Goal: Navigation & Orientation: Understand site structure

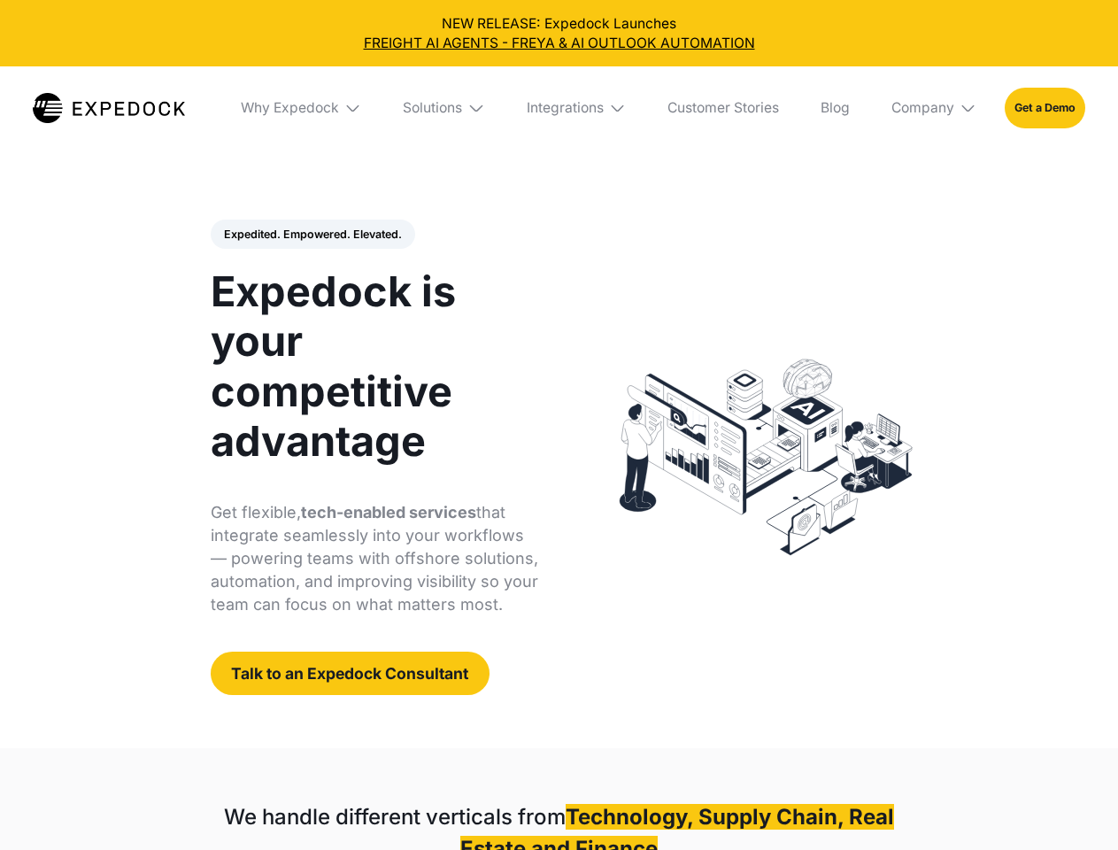
select select
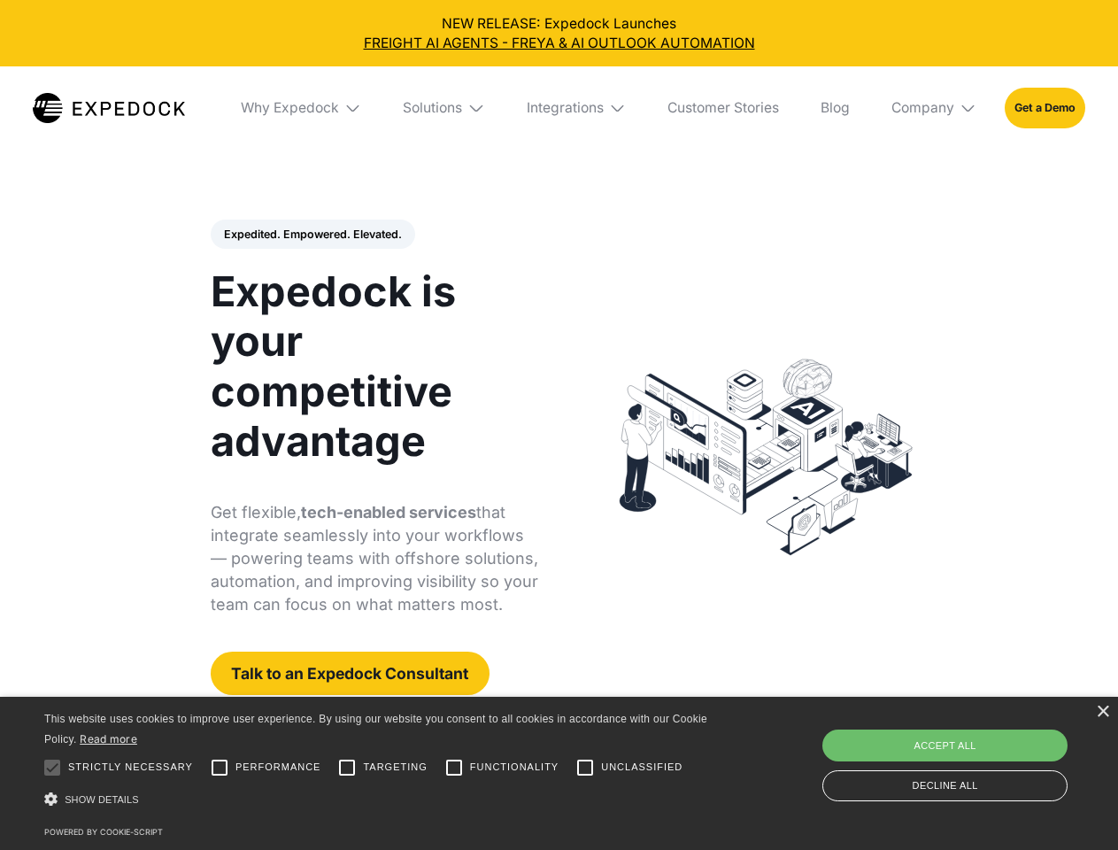
click at [559, 108] on div "Integrations" at bounding box center [565, 108] width 77 height 18
click at [302, 108] on div "Why Expedock" at bounding box center [275, 108] width 98 height 18
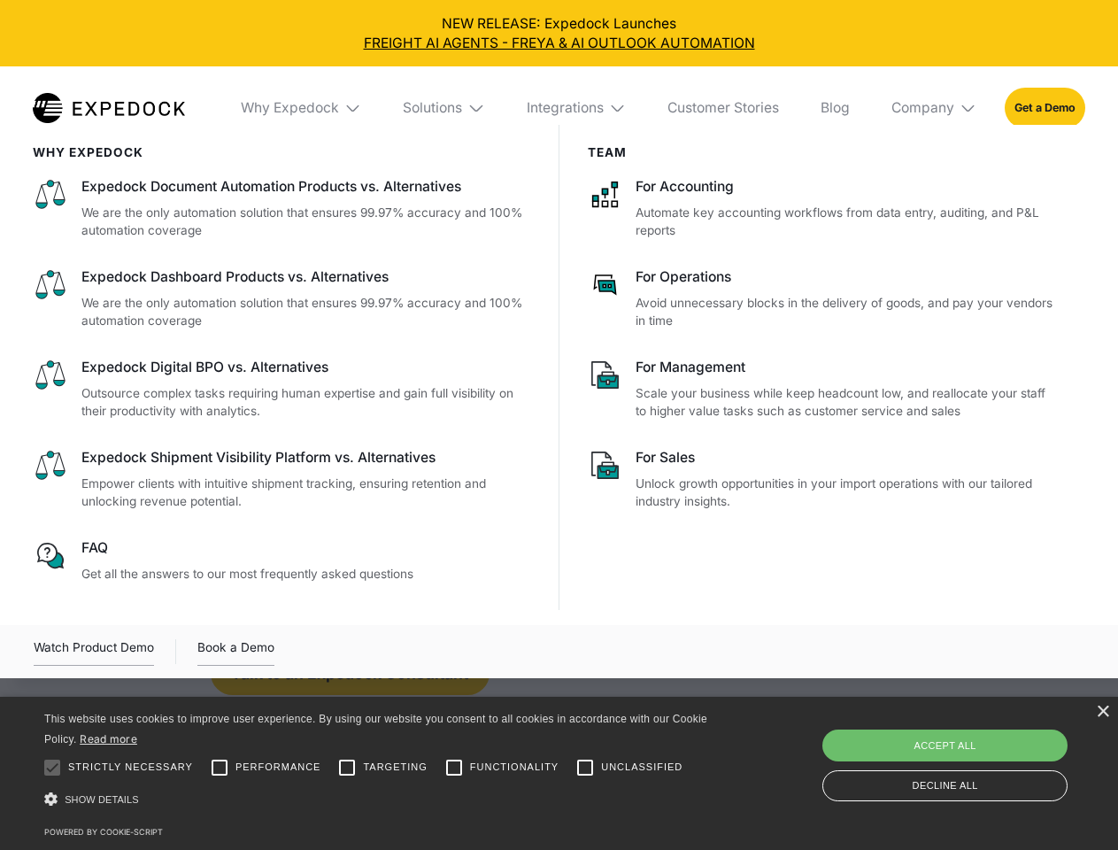
click at [445, 108] on div "Solutions" at bounding box center [432, 108] width 59 height 18
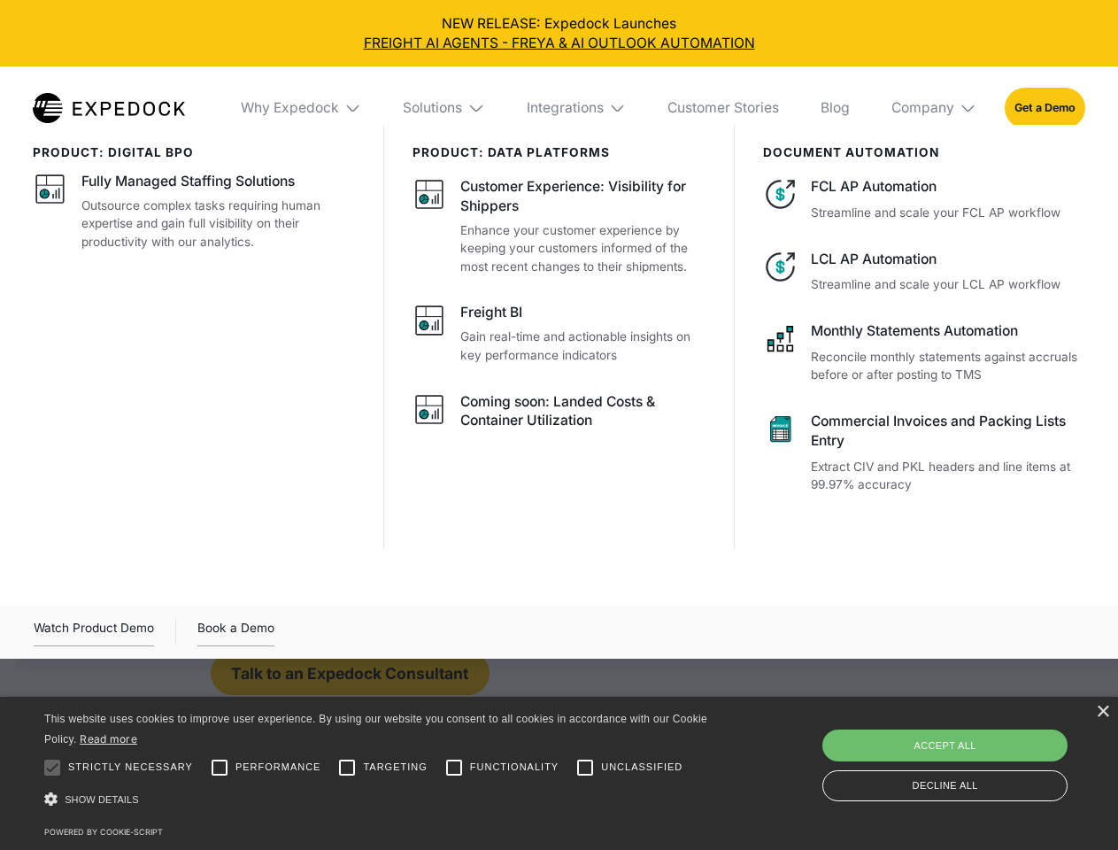
click at [577, 108] on div "Integrations" at bounding box center [565, 108] width 77 height 18
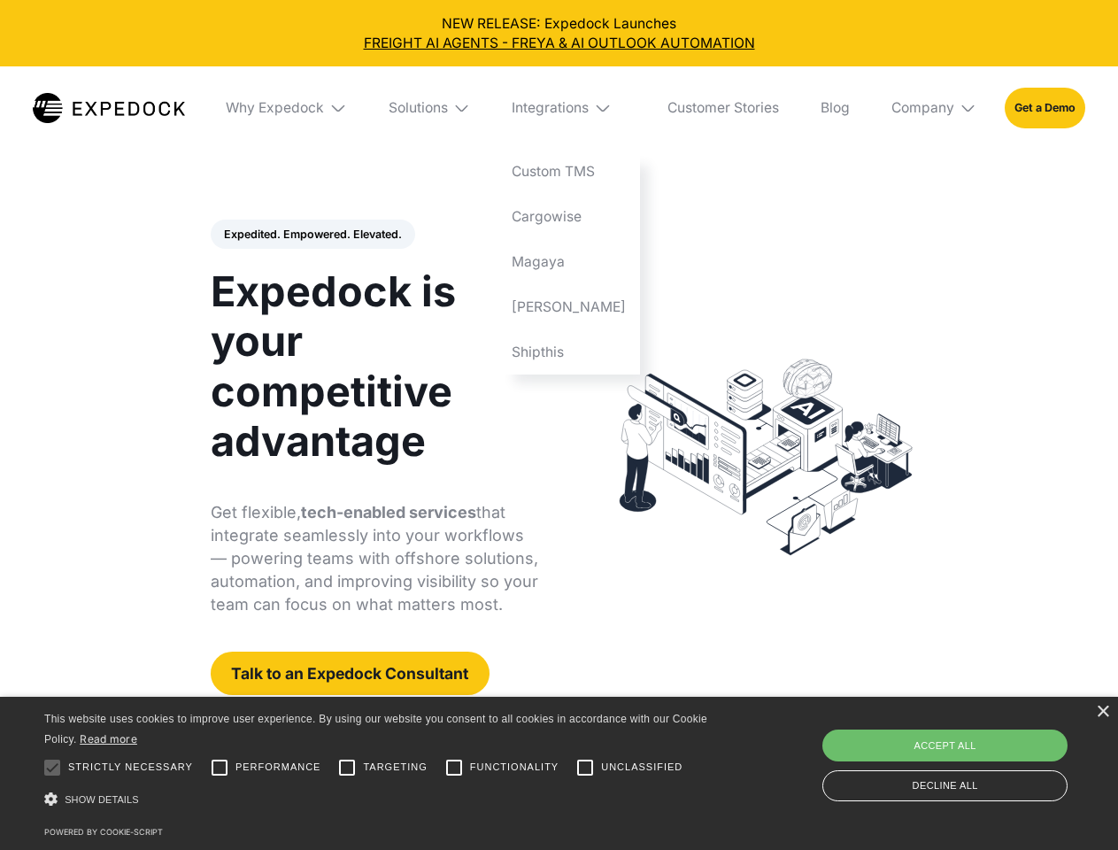
click at [935, 108] on div "Company" at bounding box center [923, 108] width 63 height 18
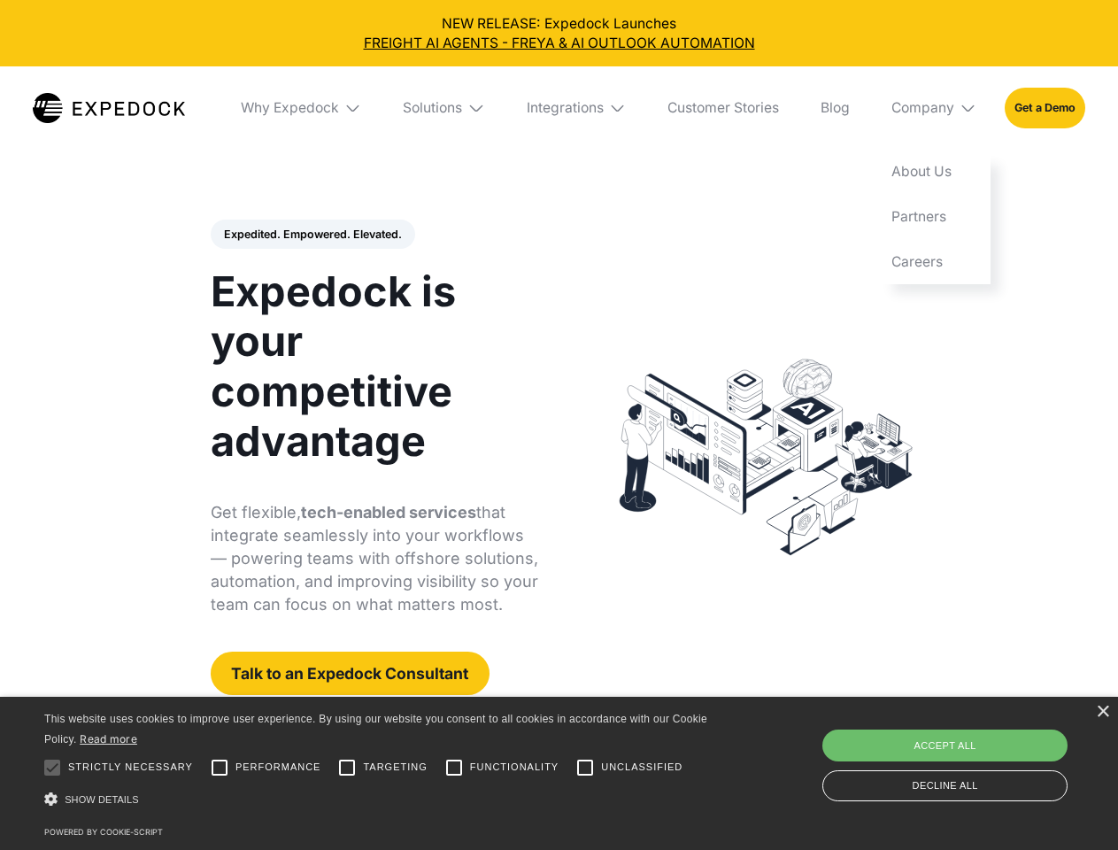
click at [312, 235] on div "Expedited. Empowered. Elevated. Automate Freight Document Extraction at 99.97% …" at bounding box center [375, 458] width 328 height 476
click at [52, 768] on div at bounding box center [52, 767] width 35 height 35
click at [220, 768] on input "Performance" at bounding box center [219, 767] width 35 height 35
checkbox input "true"
click at [347, 768] on input "Targeting" at bounding box center [346, 767] width 35 height 35
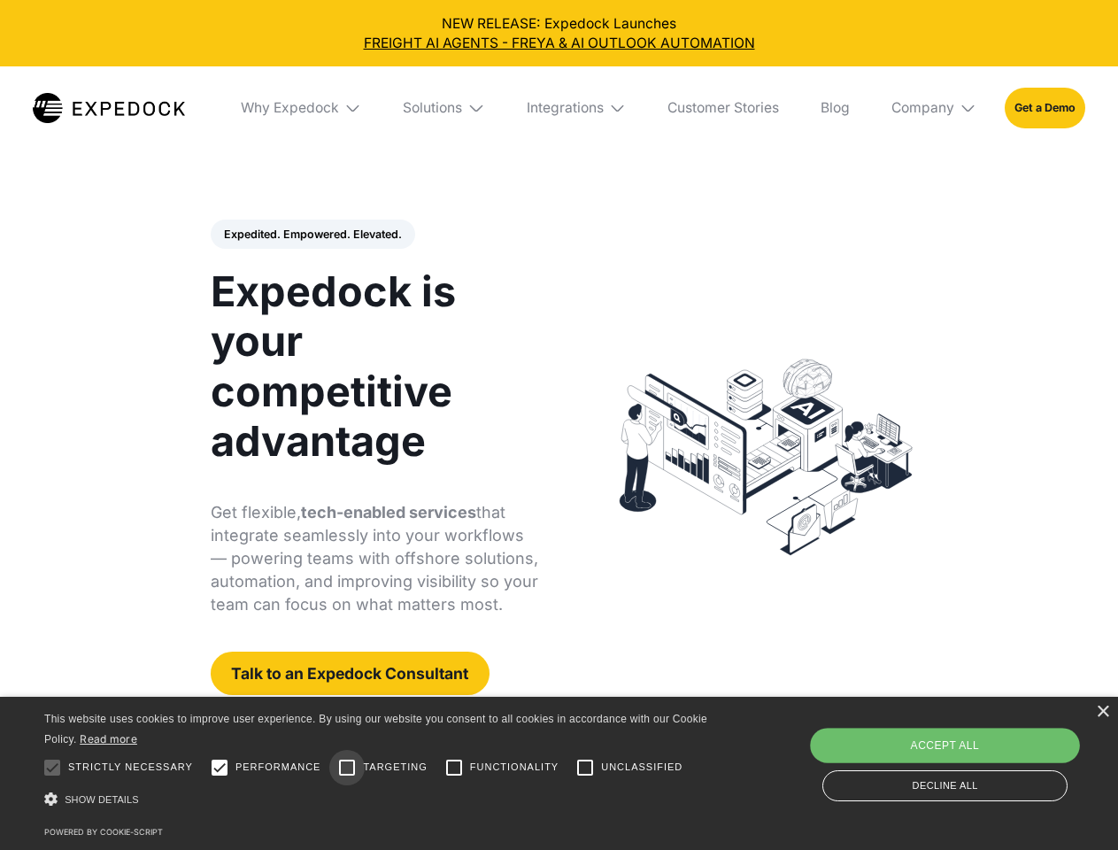
checkbox input "true"
click at [454, 768] on input "Functionality" at bounding box center [453, 767] width 35 height 35
checkbox input "true"
